Goal: Task Accomplishment & Management: Use online tool/utility

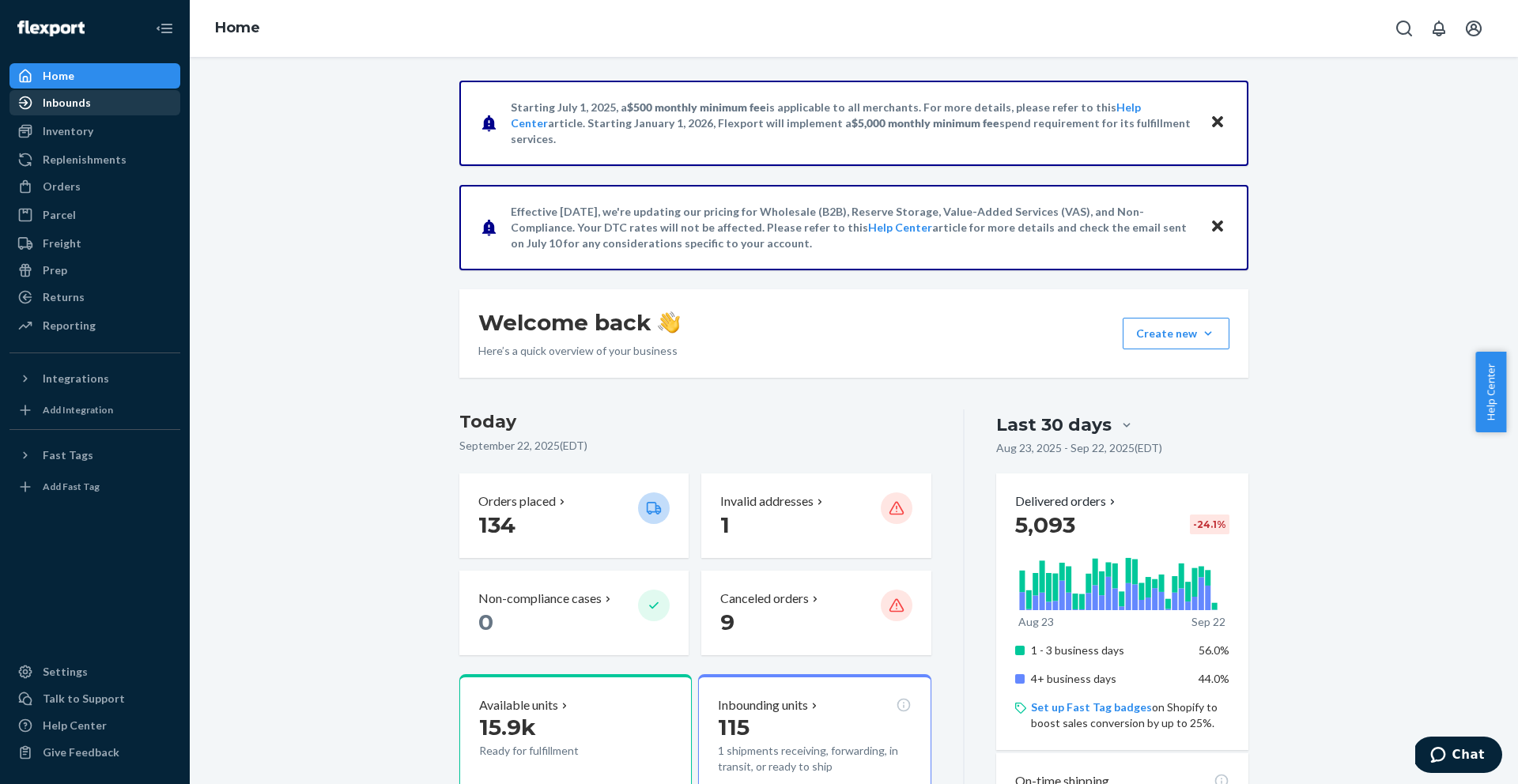
click at [85, 110] on div "Inbounds" at bounding box center [67, 103] width 48 height 16
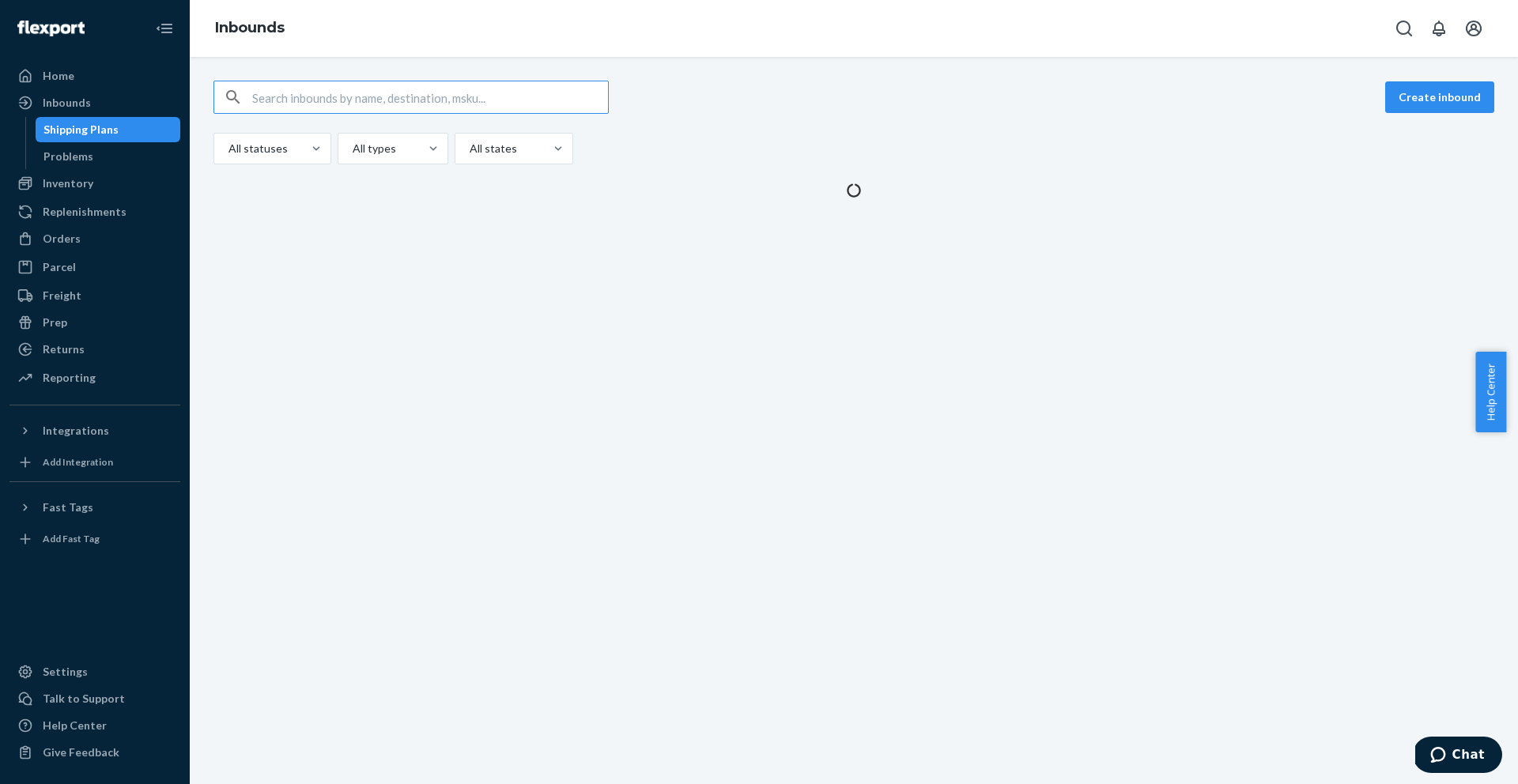
type input "9903497"
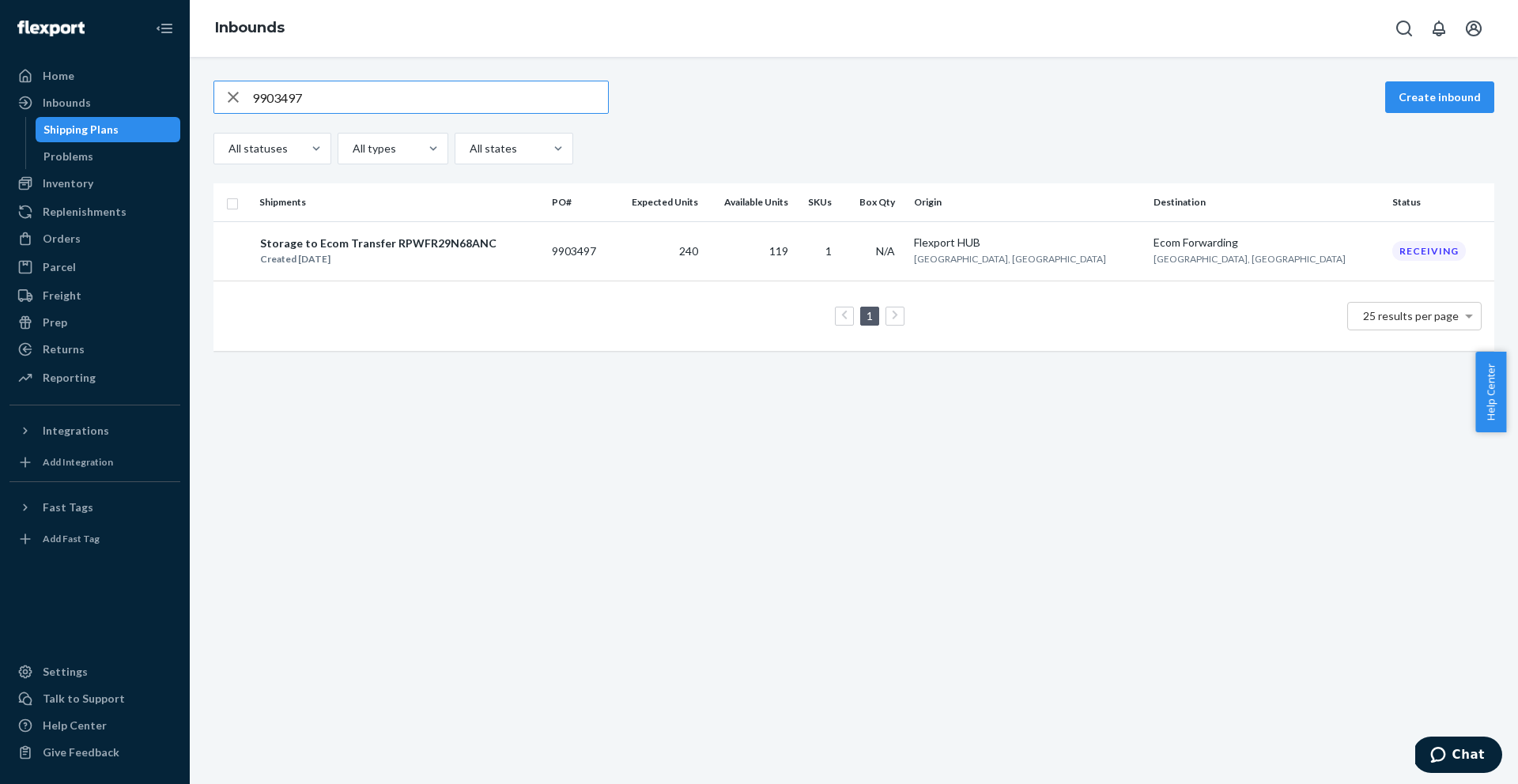
click at [333, 95] on input "9903497" at bounding box center [430, 97] width 356 height 31
paste input "21509"
click at [313, 107] on input "9921509" at bounding box center [430, 97] width 356 height 31
click at [313, 109] on input "9921509" at bounding box center [430, 97] width 356 height 31
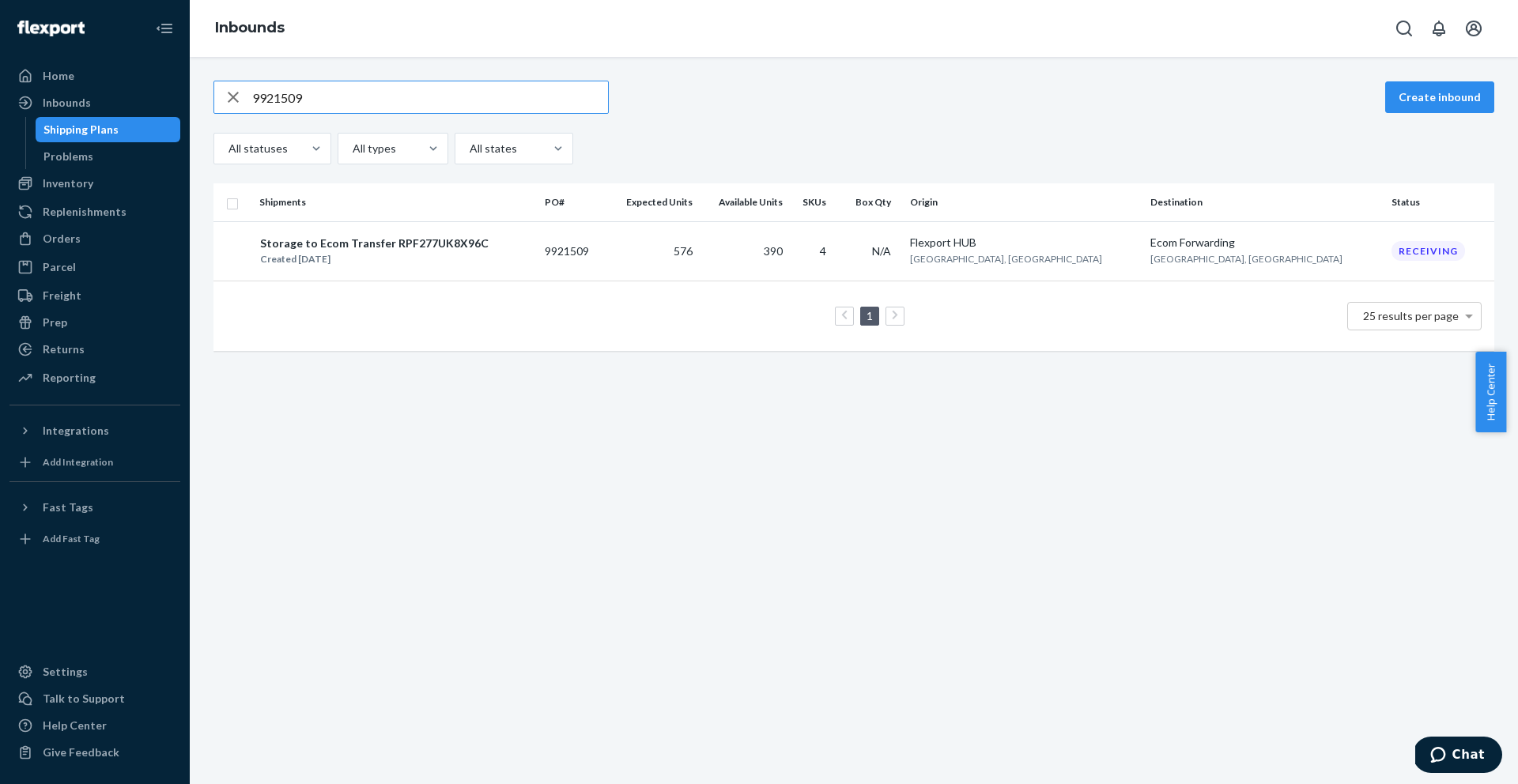
paste input "8"
click at [415, 91] on input "9921508" at bounding box center [430, 97] width 356 height 31
paste input "279753107"
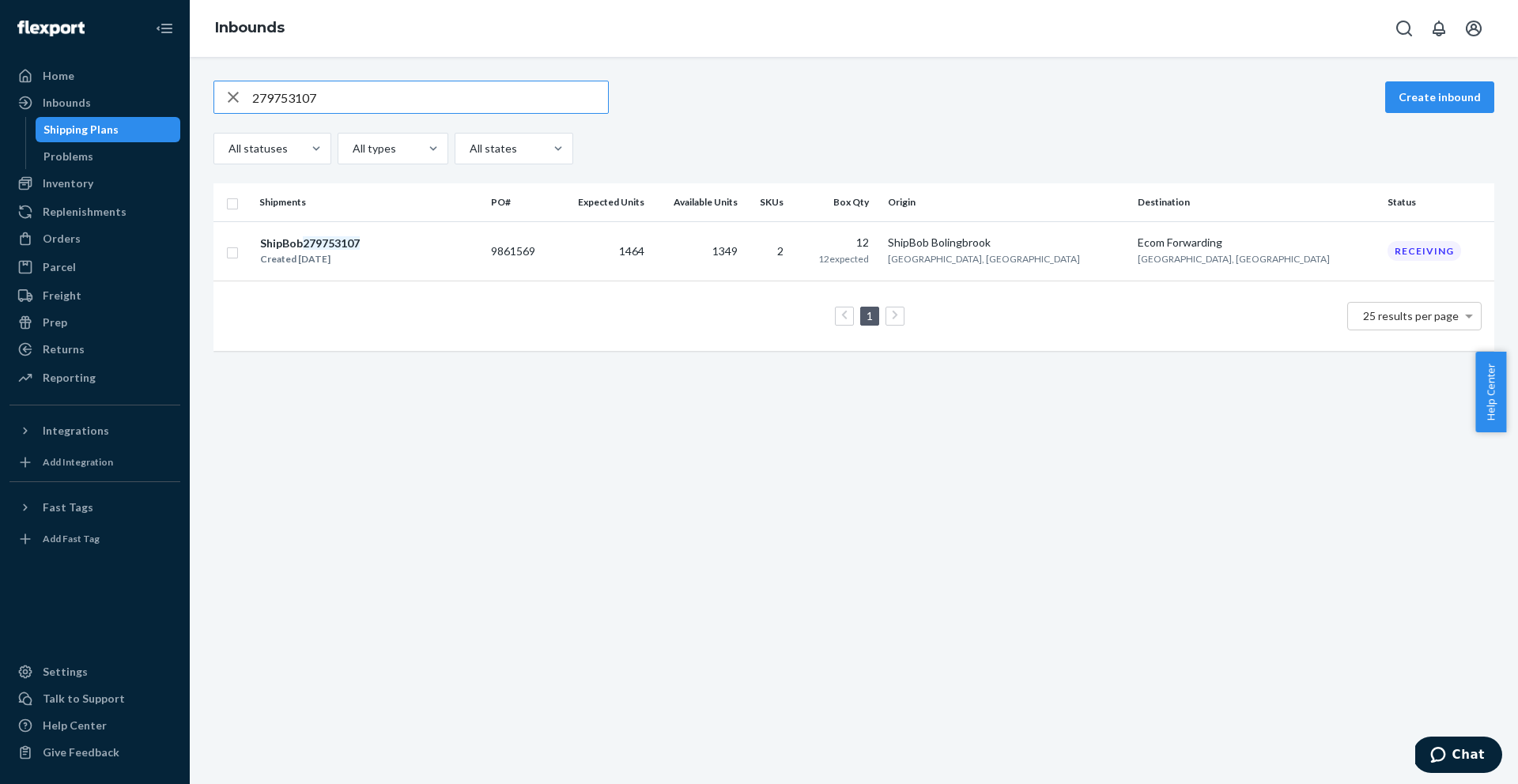
click at [346, 102] on input "279753107" at bounding box center [430, 97] width 356 height 31
paste input "4718"
type input "279754718"
click at [51, 374] on div "Reporting" at bounding box center [68, 378] width 53 height 16
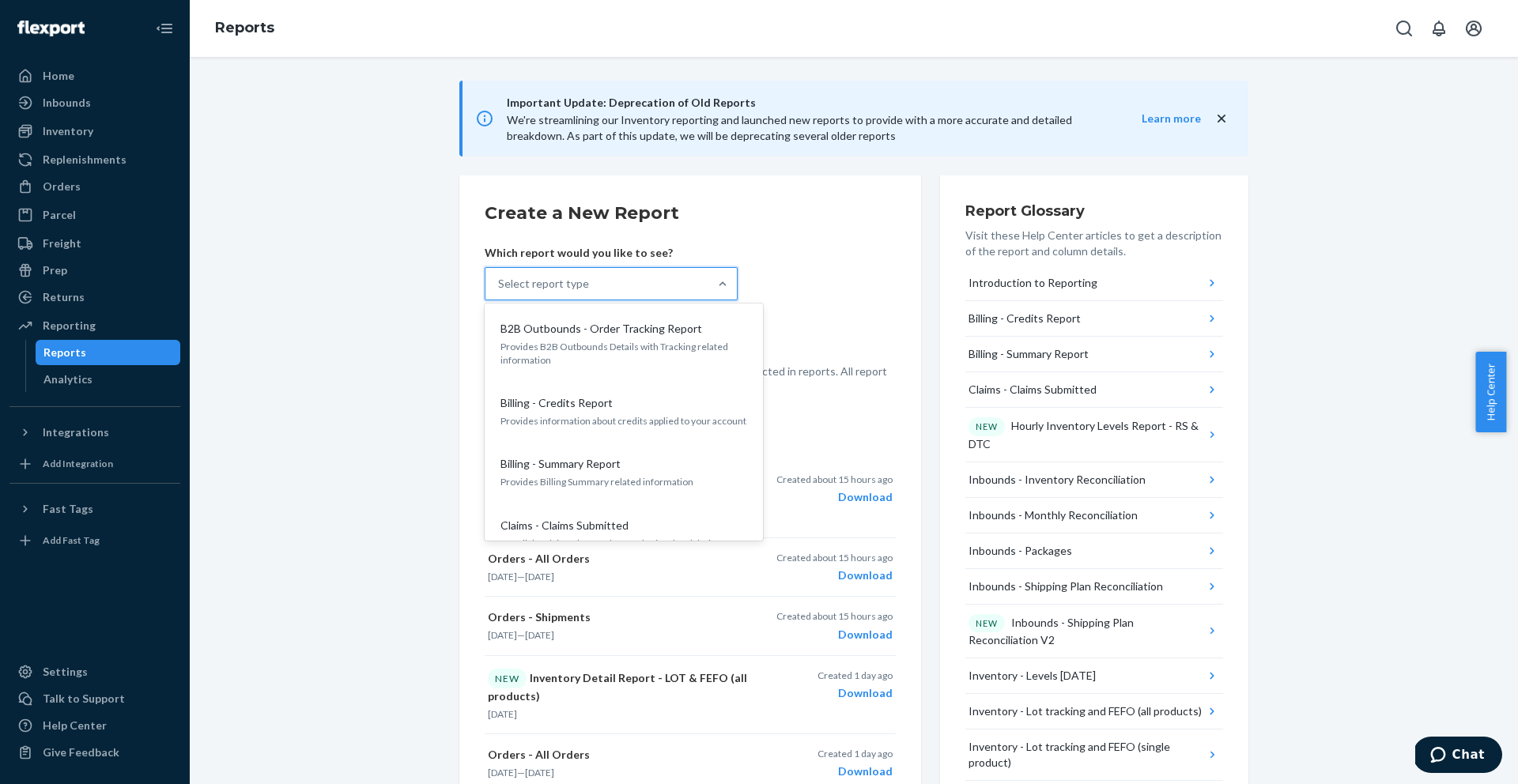
click at [569, 281] on div "Select report type" at bounding box center [543, 283] width 91 height 16
click at [500, 281] on input "option B2B Outbounds - Order Tracking Report focused, 1 of 35. 35 results avail…" at bounding box center [499, 283] width 2 height 16
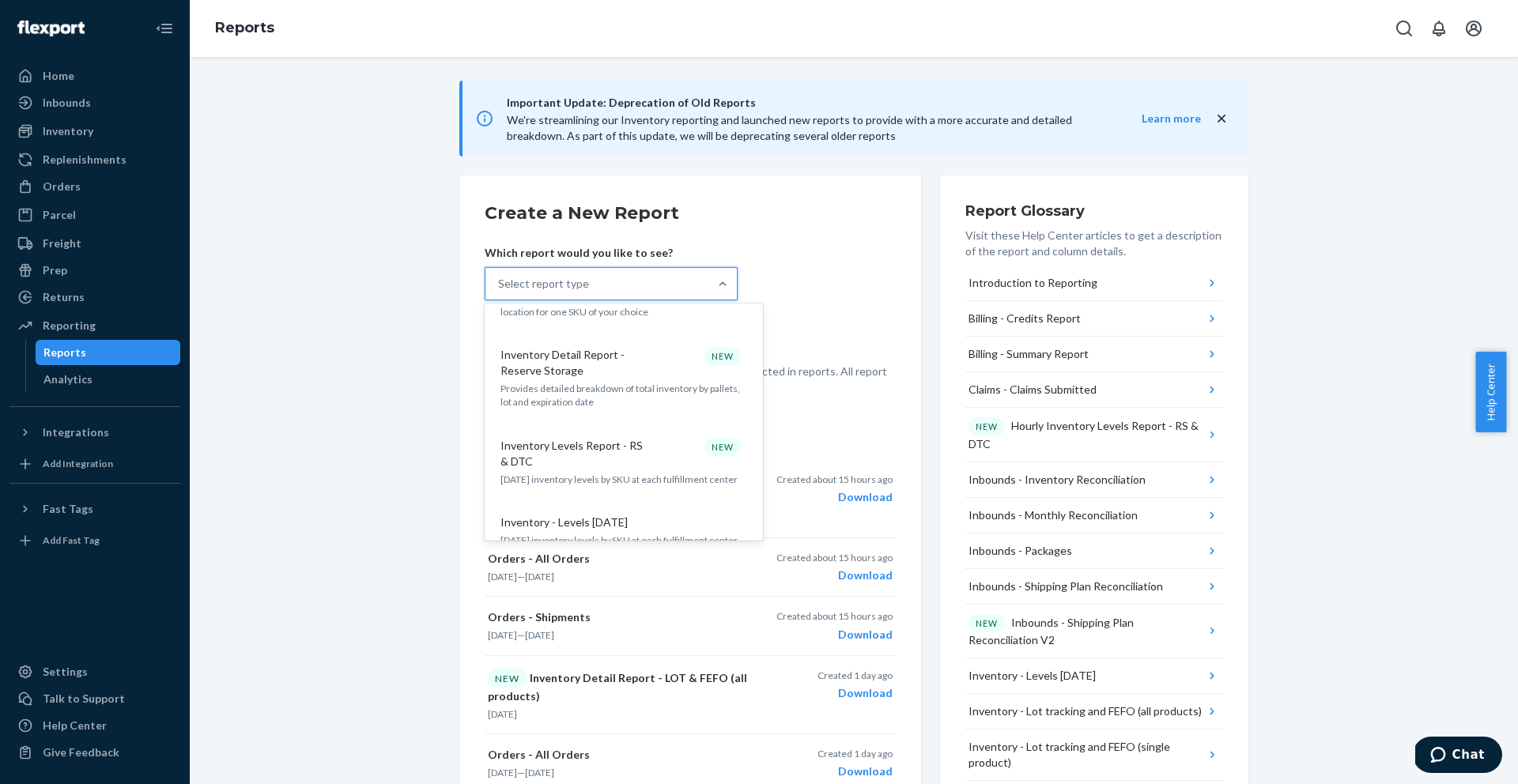
scroll to position [958, 0]
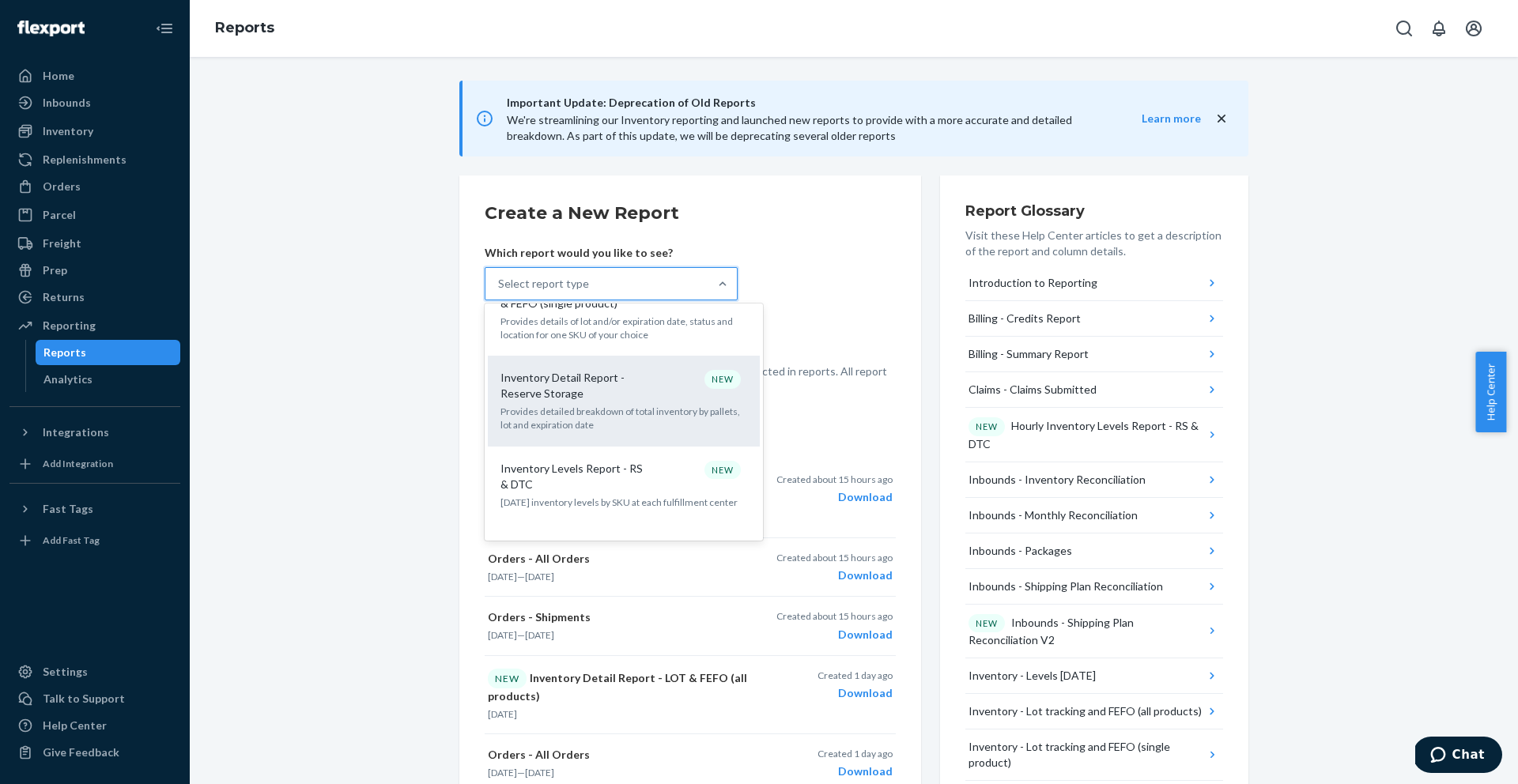
click at [530, 370] on p "Inventory Detail Report - Reserve Storage" at bounding box center [577, 386] width 152 height 31
click at [500, 292] on input "option Inventory Detail Report - Reserve Storage focused, 14 of 35. 35 results …" at bounding box center [499, 283] width 2 height 16
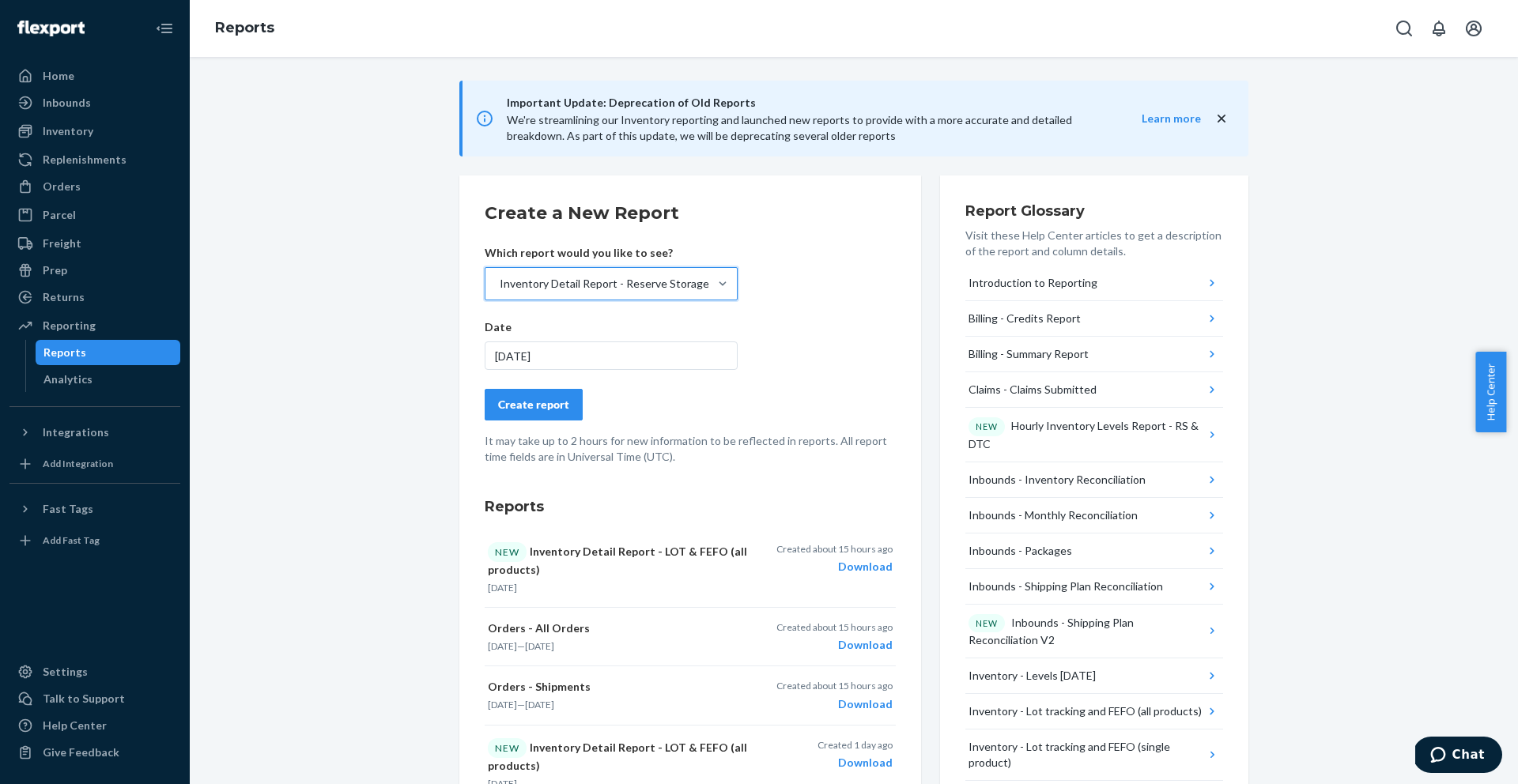
click at [553, 392] on button "Create report" at bounding box center [534, 404] width 98 height 31
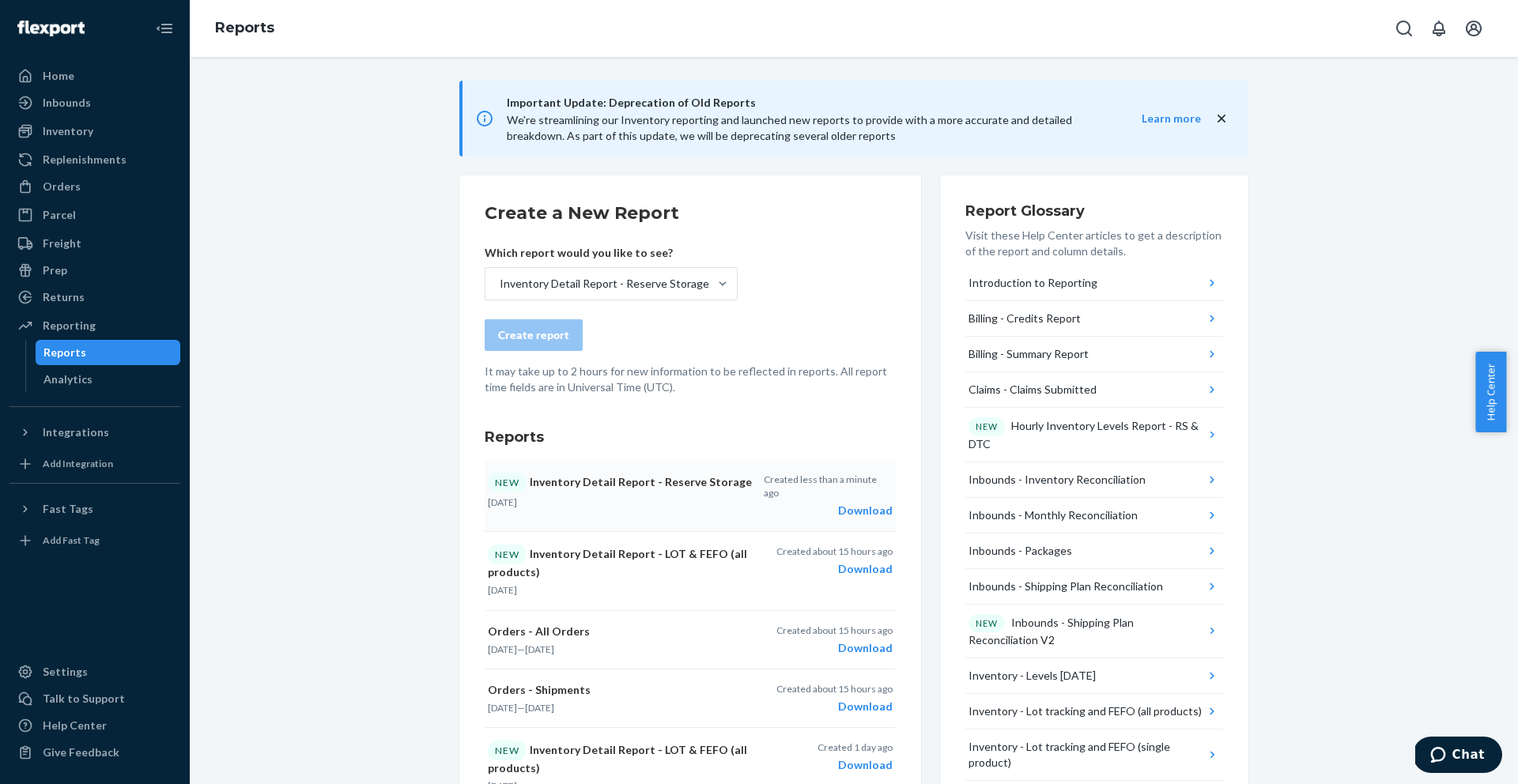
click at [861, 502] on div "Download" at bounding box center [829, 510] width 129 height 16
click at [1475, 30] on icon "Open account menu" at bounding box center [1474, 28] width 16 height 16
click at [1378, 171] on div "Log out" at bounding box center [1437, 186] width 118 height 30
